Goal: Transaction & Acquisition: Purchase product/service

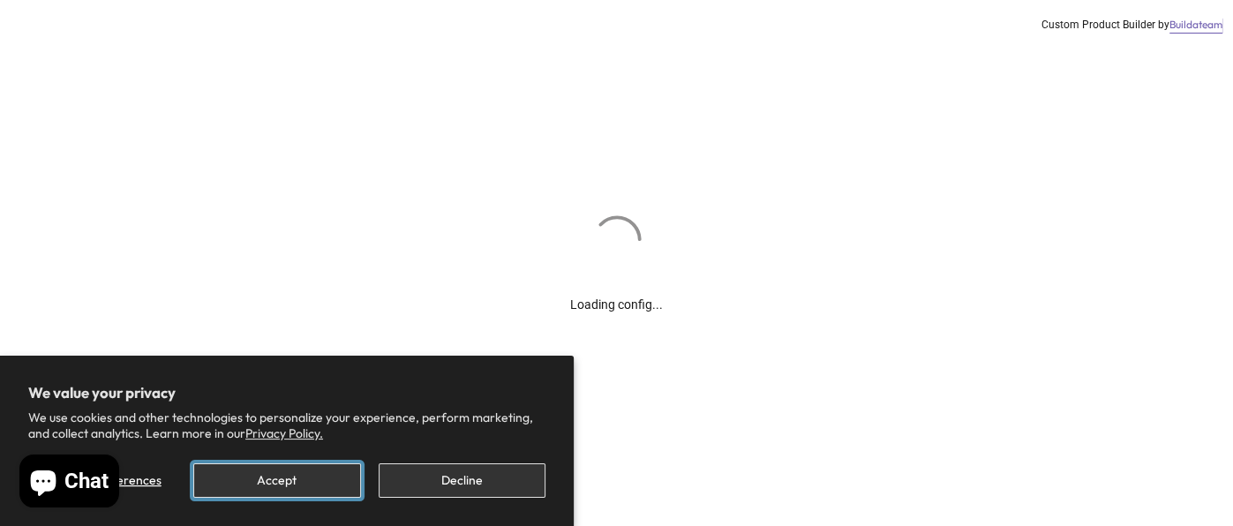
click at [268, 476] on button "Accept" at bounding box center [276, 481] width 167 height 34
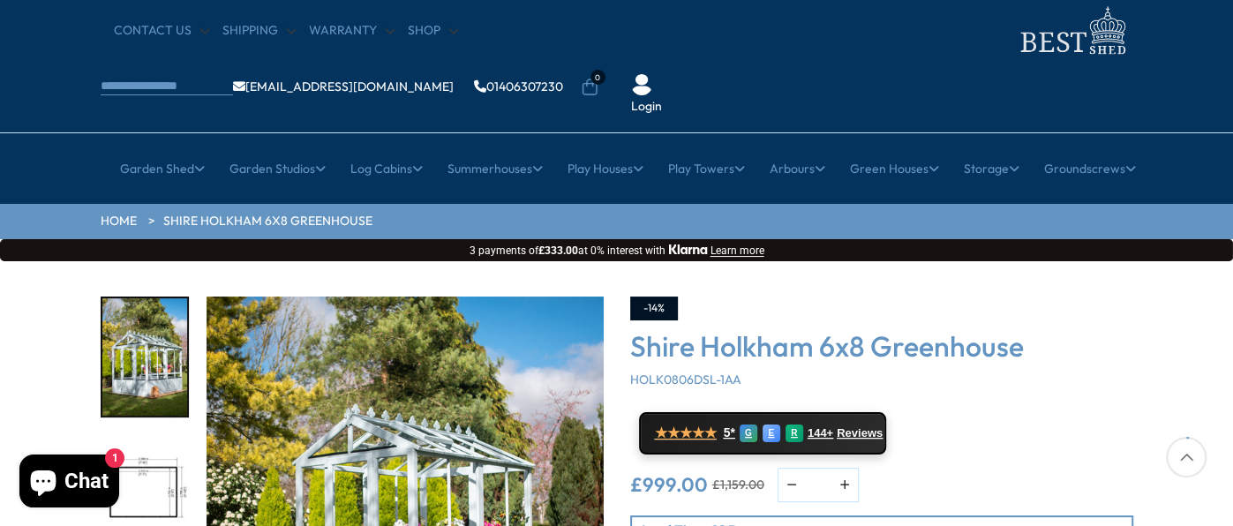
scroll to position [50, 0]
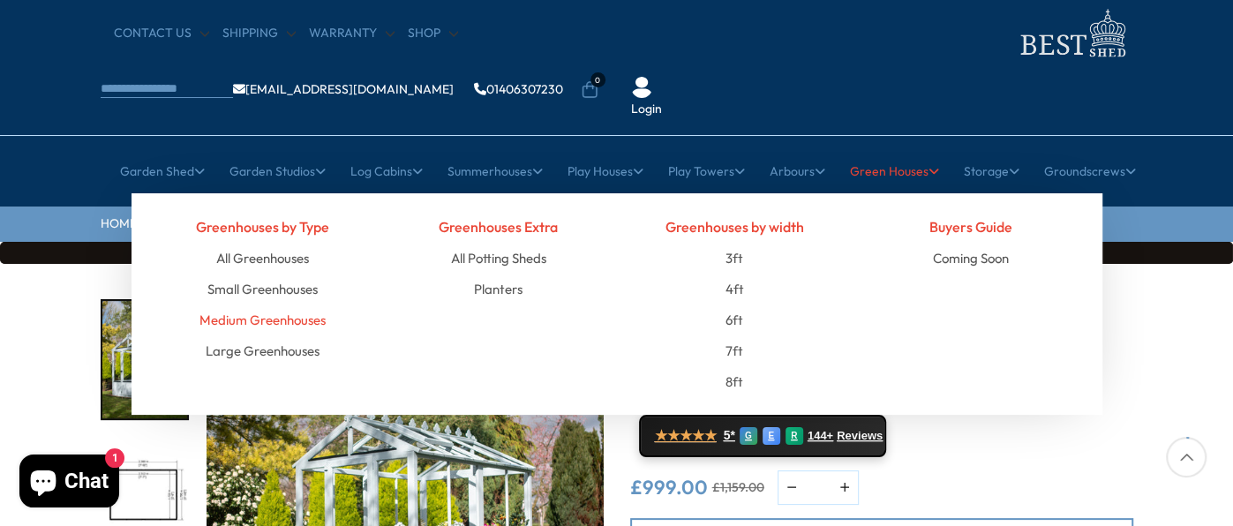
click at [280, 305] on link "Medium Greenhouses" at bounding box center [263, 320] width 126 height 31
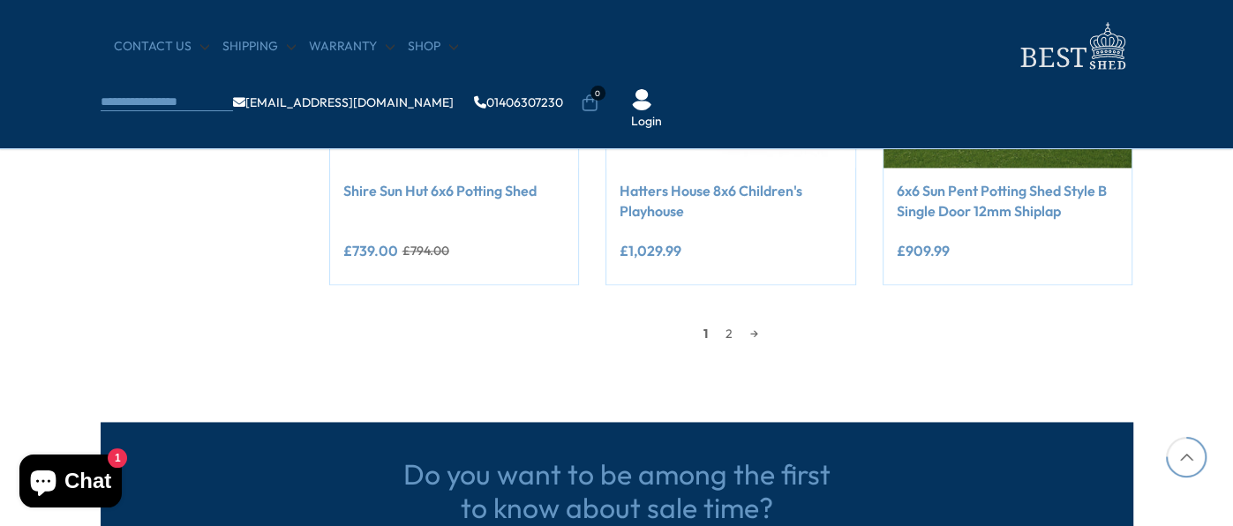
scroll to position [1641, 0]
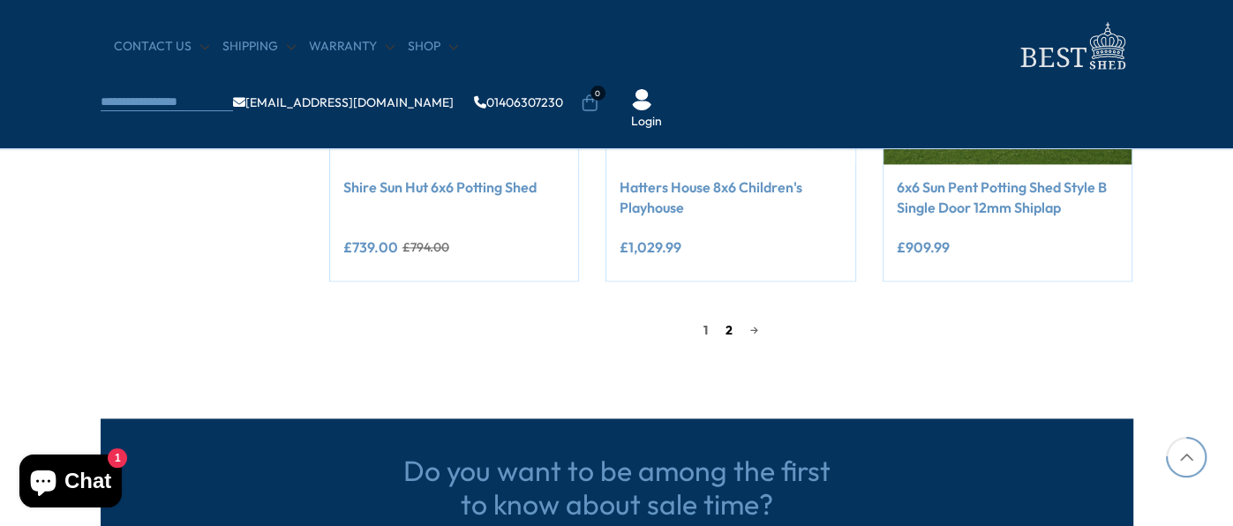
click at [725, 329] on link "2" at bounding box center [729, 330] width 25 height 26
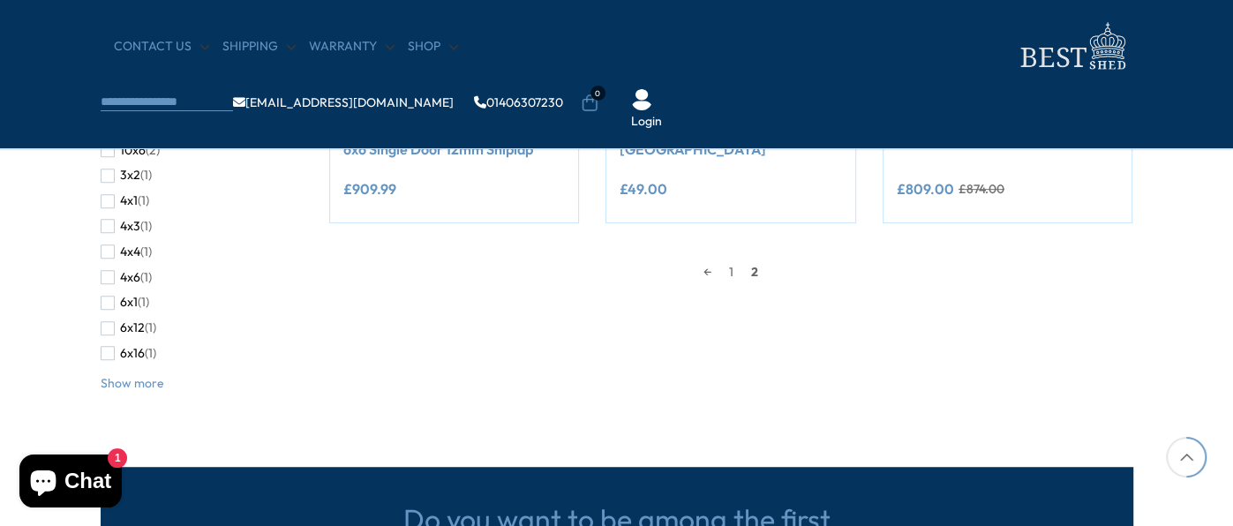
scroll to position [583, 0]
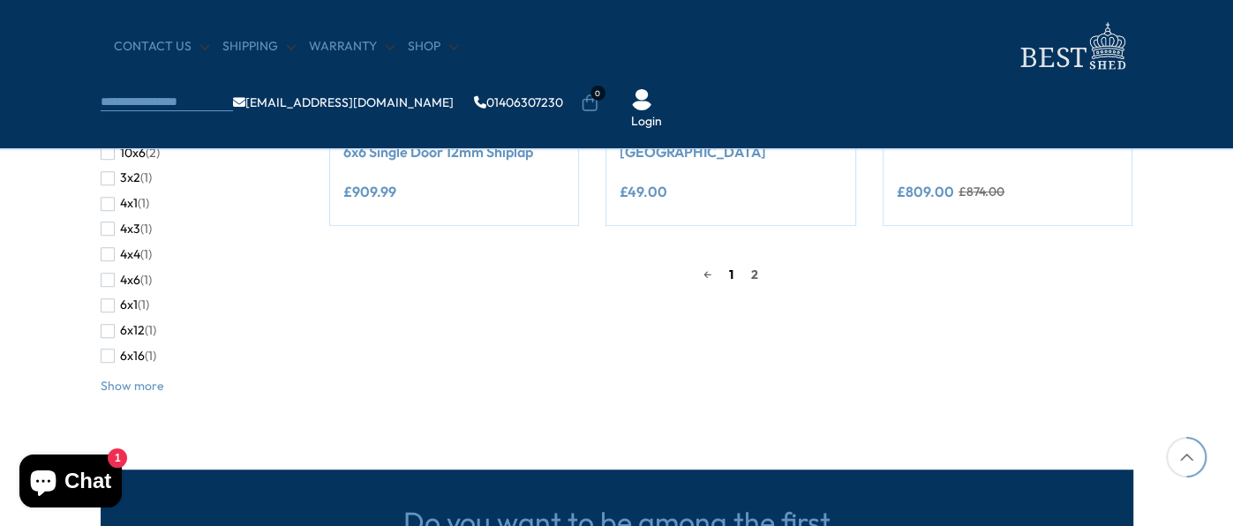
click at [735, 268] on link "1" at bounding box center [731, 274] width 22 height 26
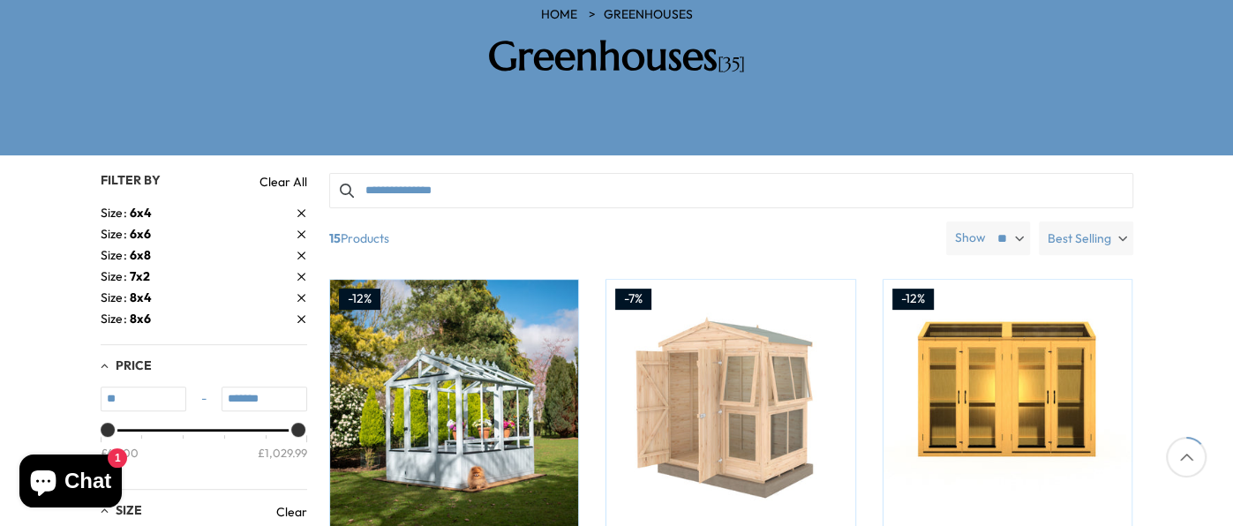
scroll to position [296, 0]
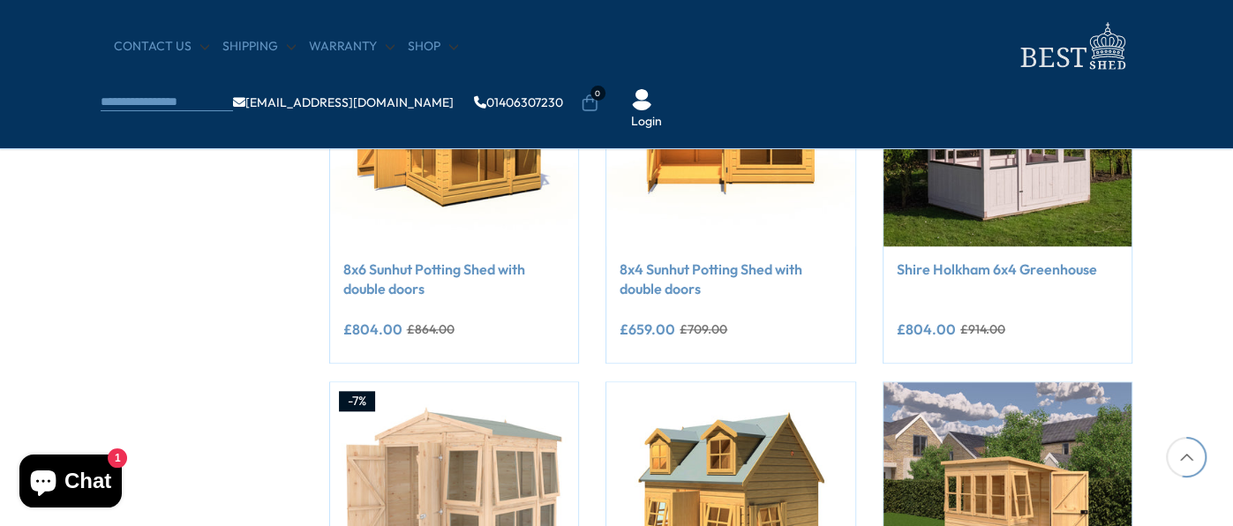
scroll to position [1176, 0]
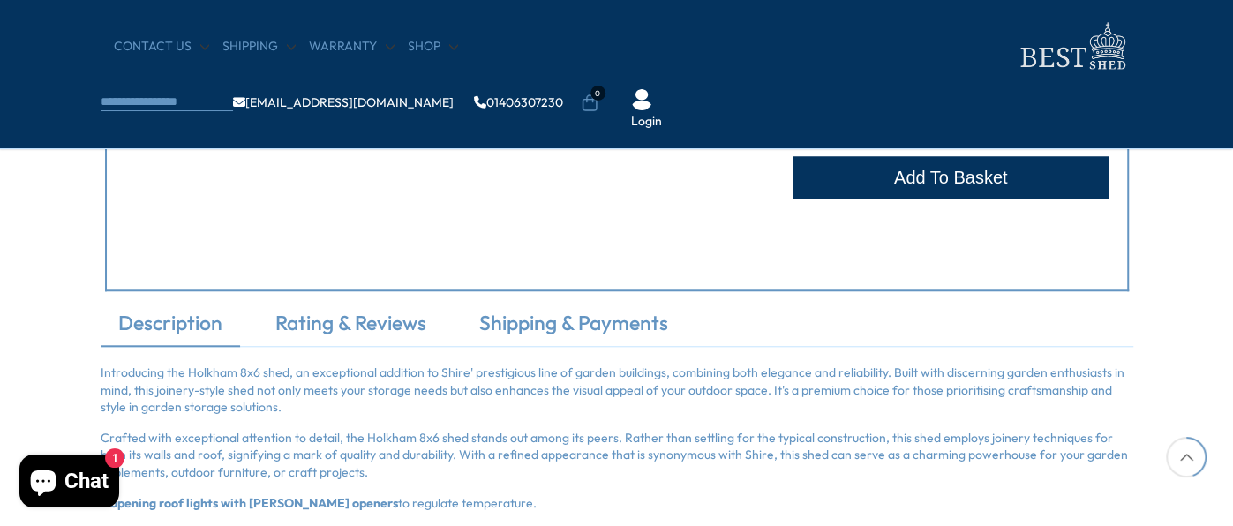
scroll to position [973, 0]
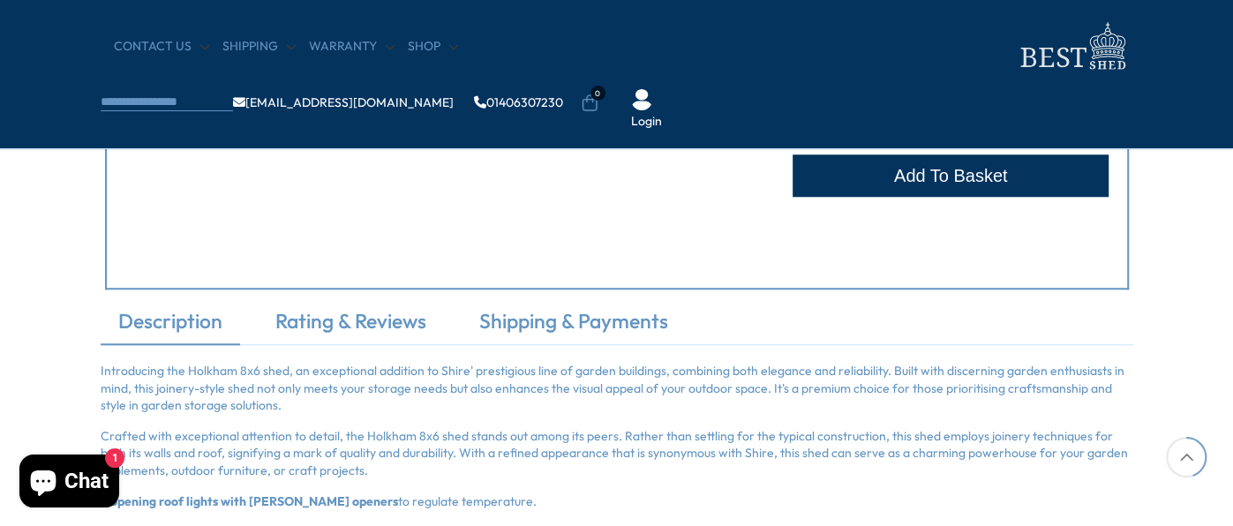
click at [607, 411] on p "Introducing the Holkham 8x6 shed, an exceptional addition to Shire' prestigious…" at bounding box center [617, 389] width 1033 height 52
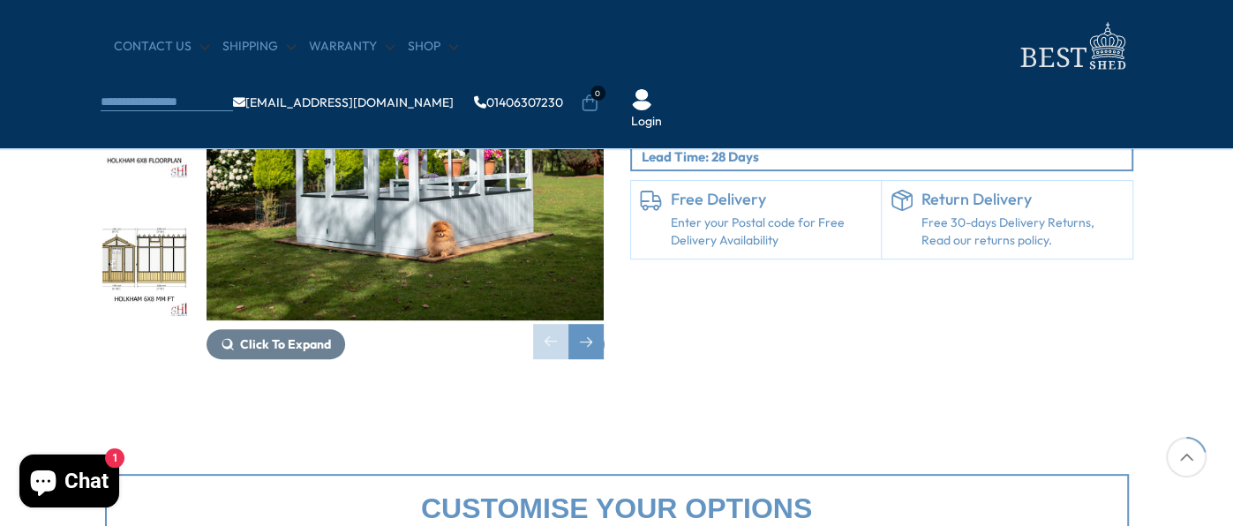
scroll to position [181, 0]
